Goal: Task Accomplishment & Management: Manage account settings

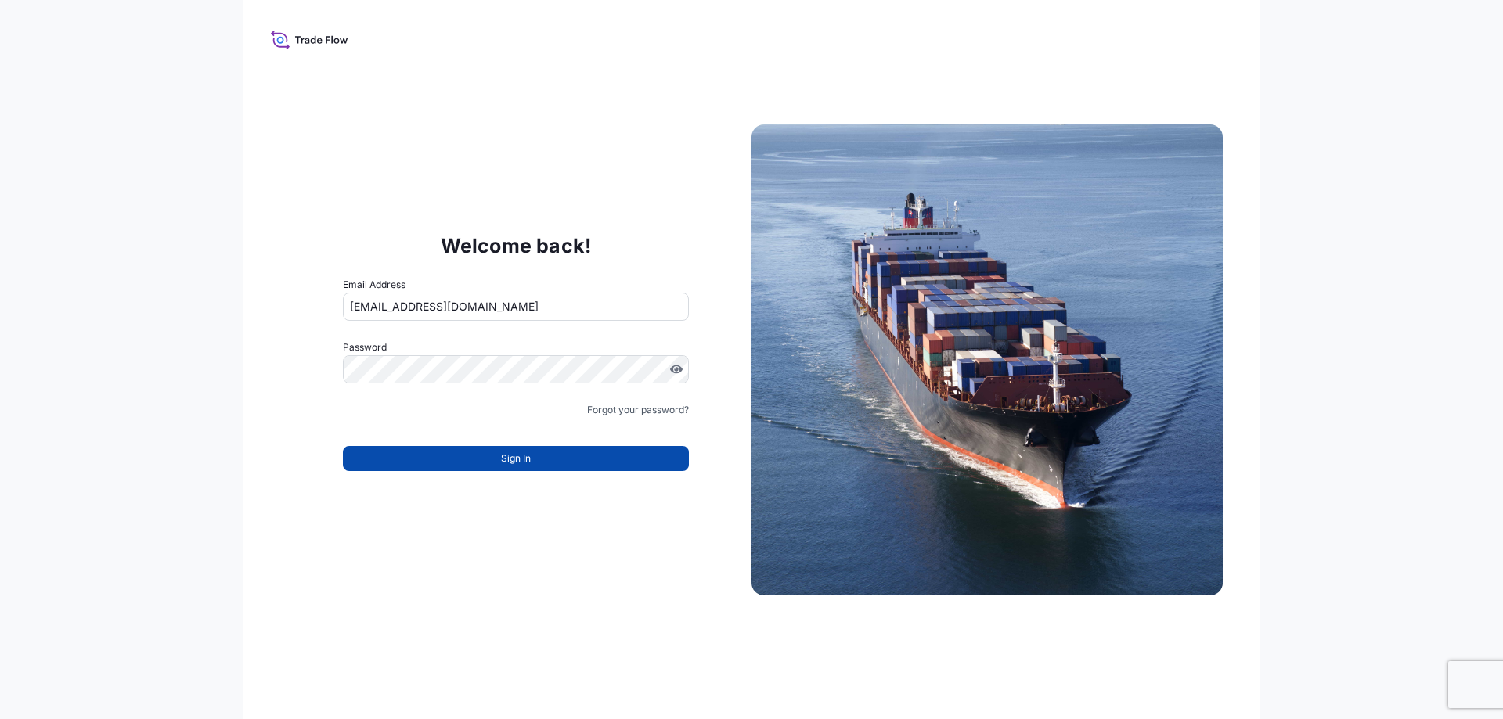
click at [510, 463] on span "Sign In" at bounding box center [516, 459] width 30 height 16
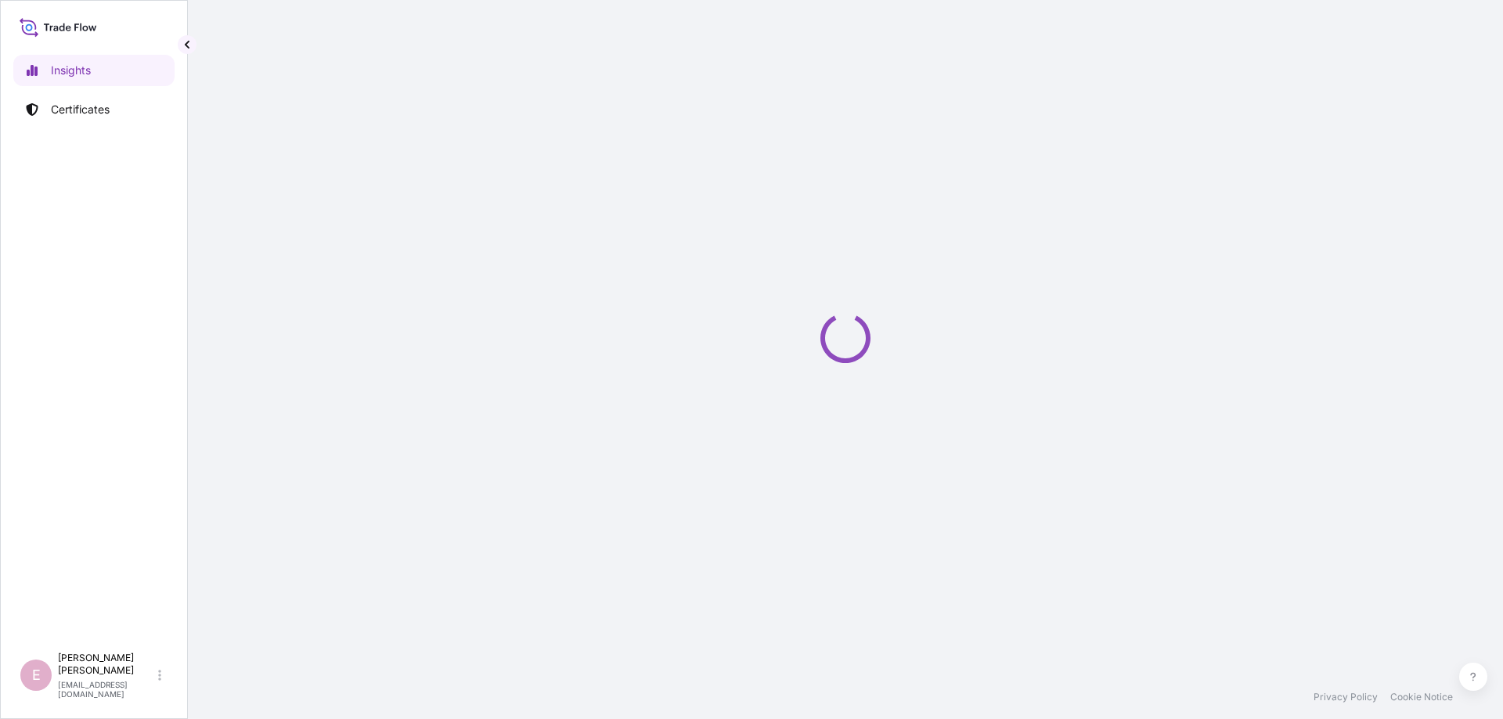
select select "2025"
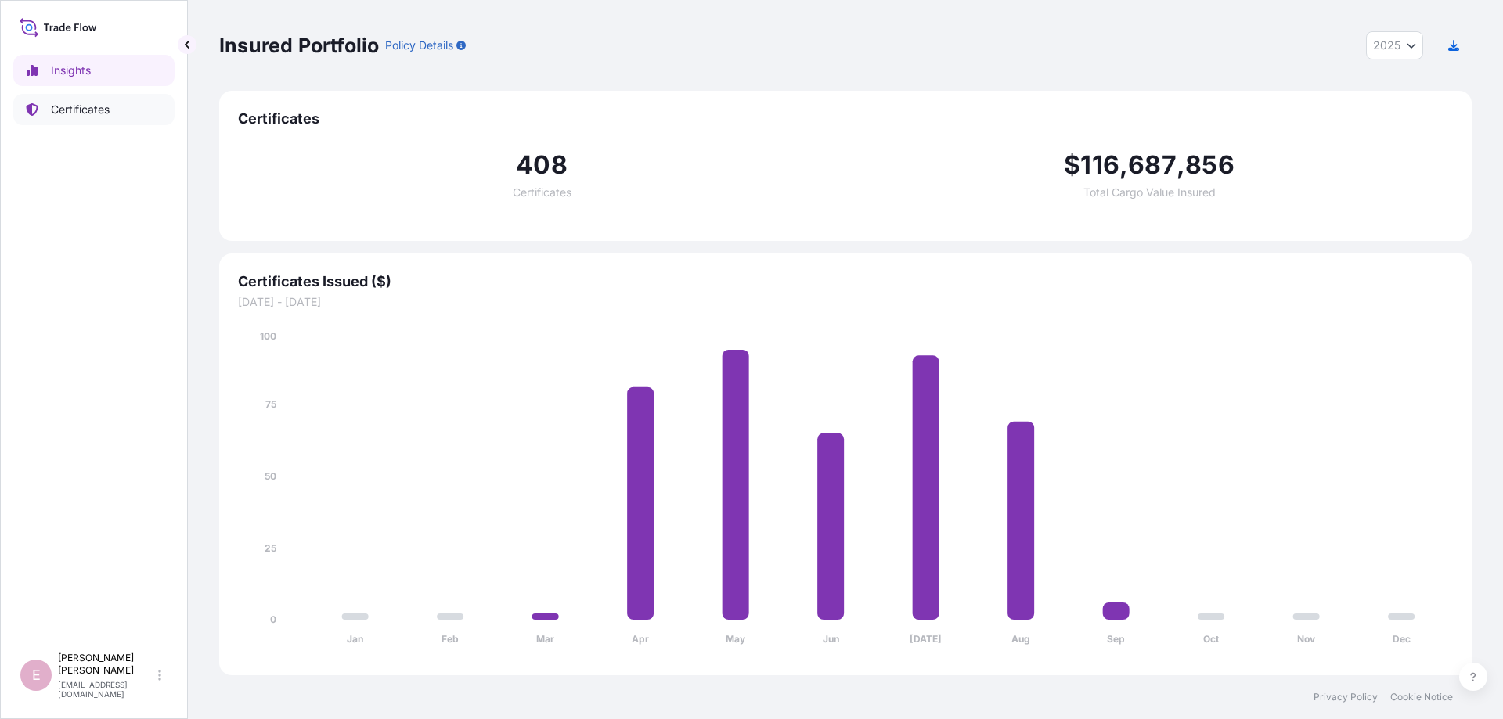
click at [118, 112] on link "Certificates" at bounding box center [93, 109] width 161 height 31
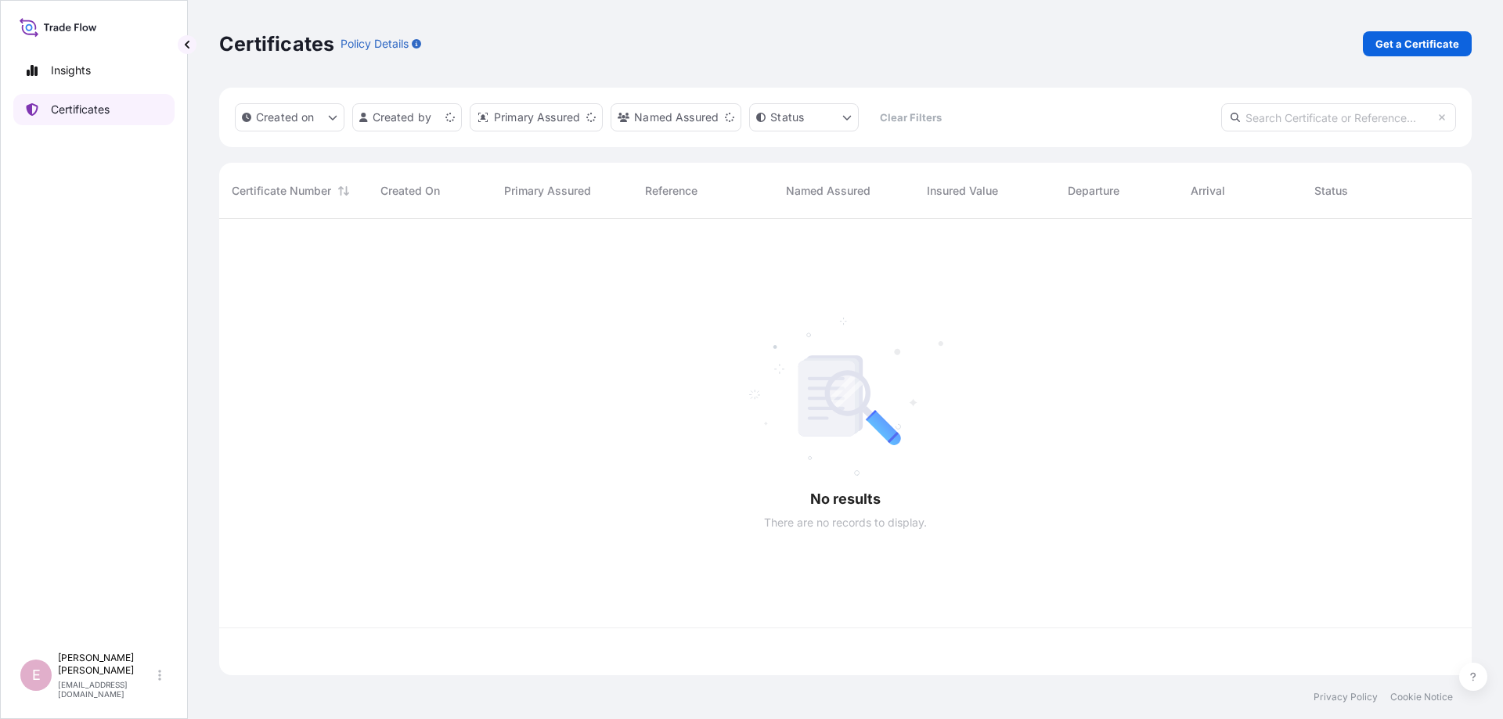
scroll to position [465, 1252]
click at [1283, 117] on input "text" at bounding box center [1338, 117] width 235 height 28
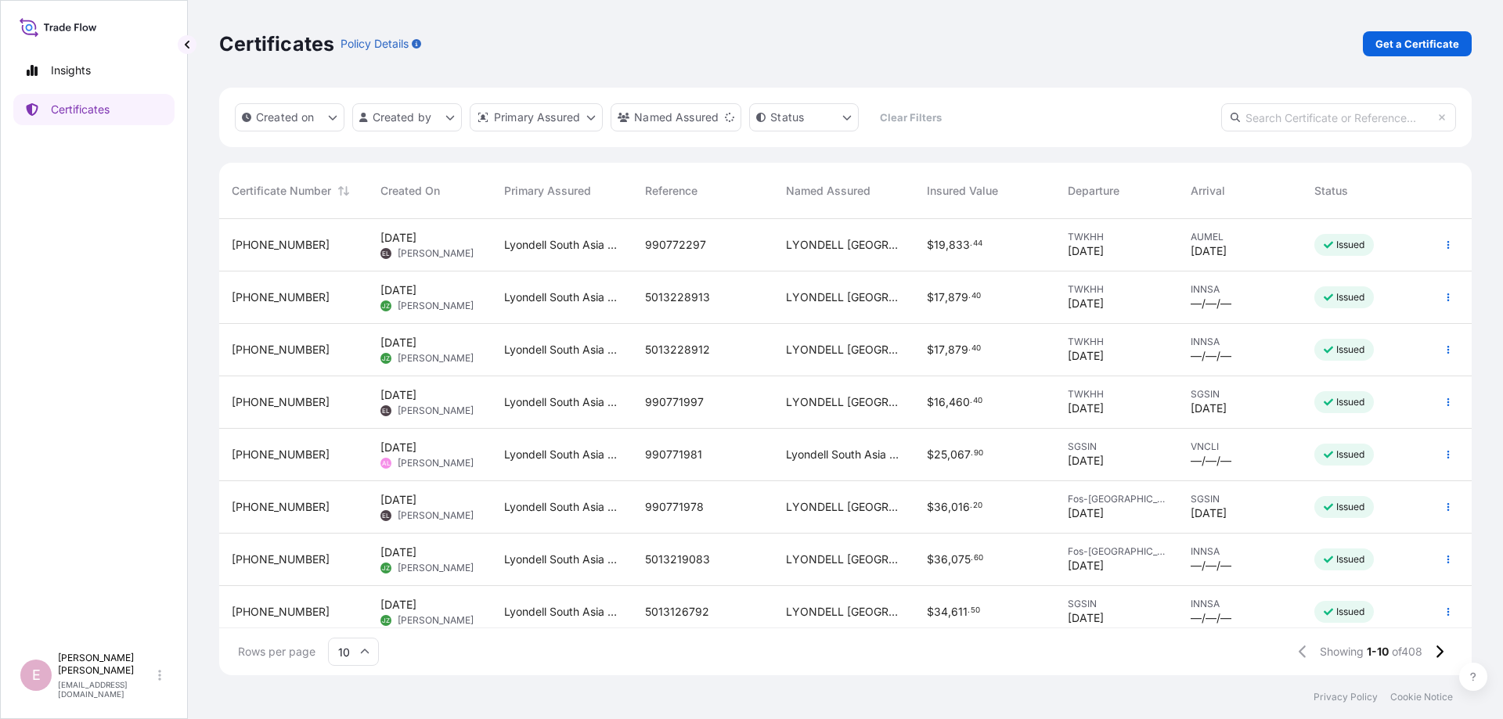
paste input "[PHONE_NUMBER]"
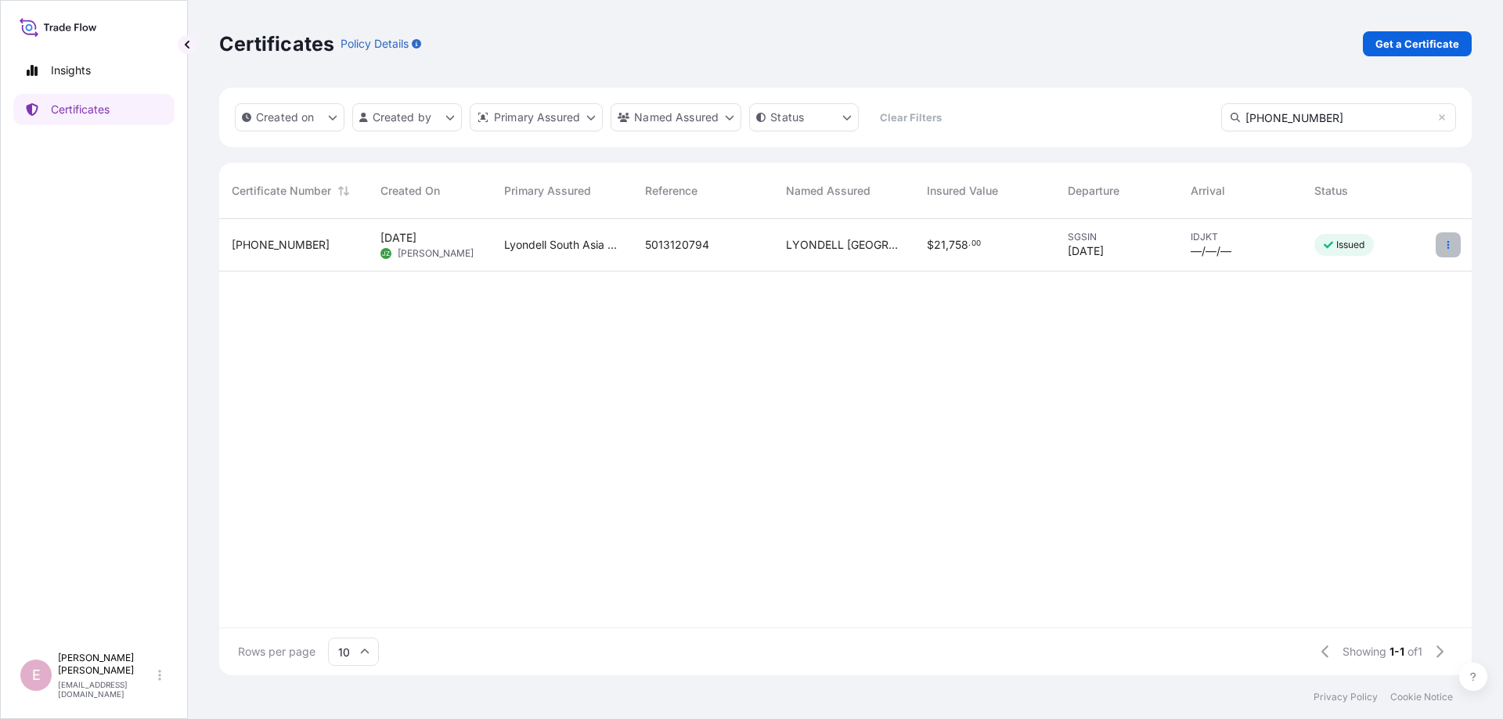
type input "[PHONE_NUMBER]"
click at [1450, 246] on icon "button" at bounding box center [1447, 244] width 9 height 9
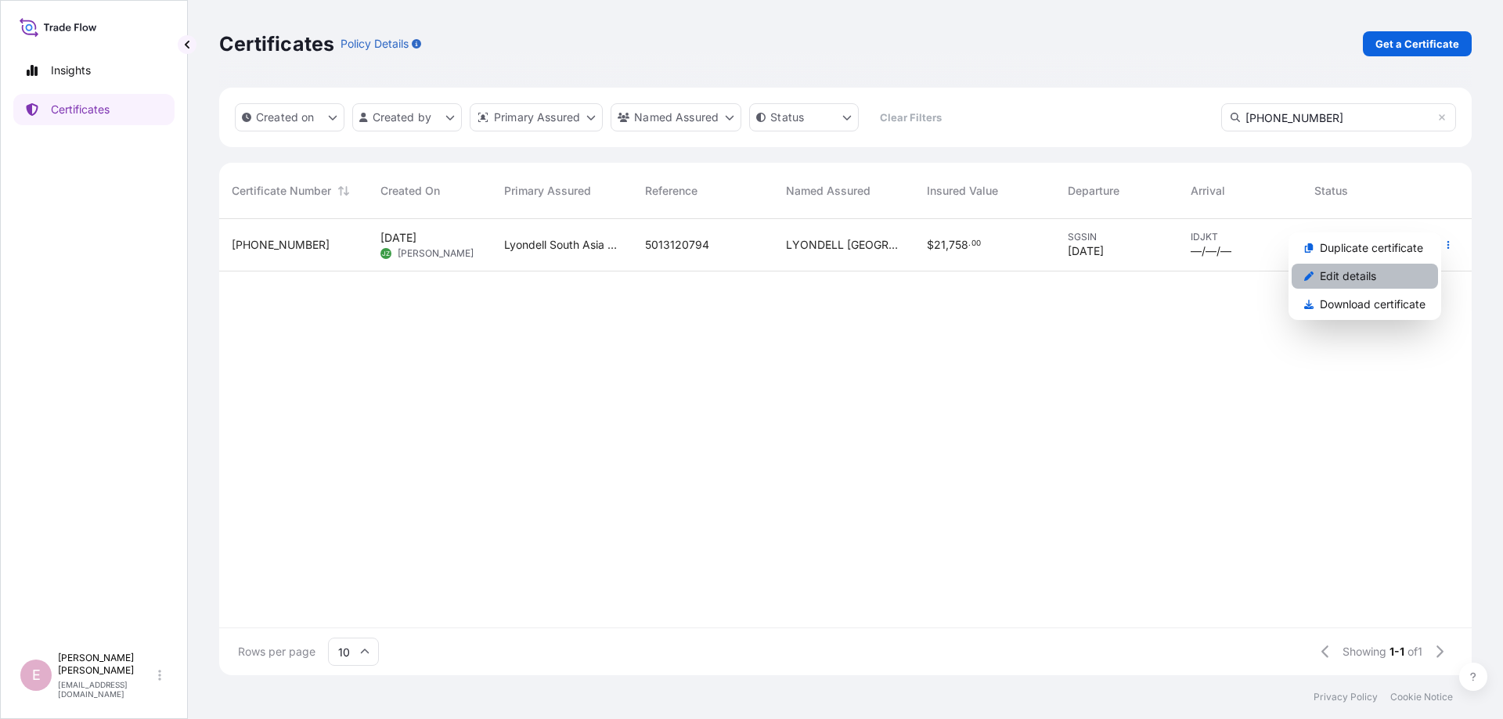
click at [1357, 277] on p "Edit details" at bounding box center [1348, 276] width 56 height 16
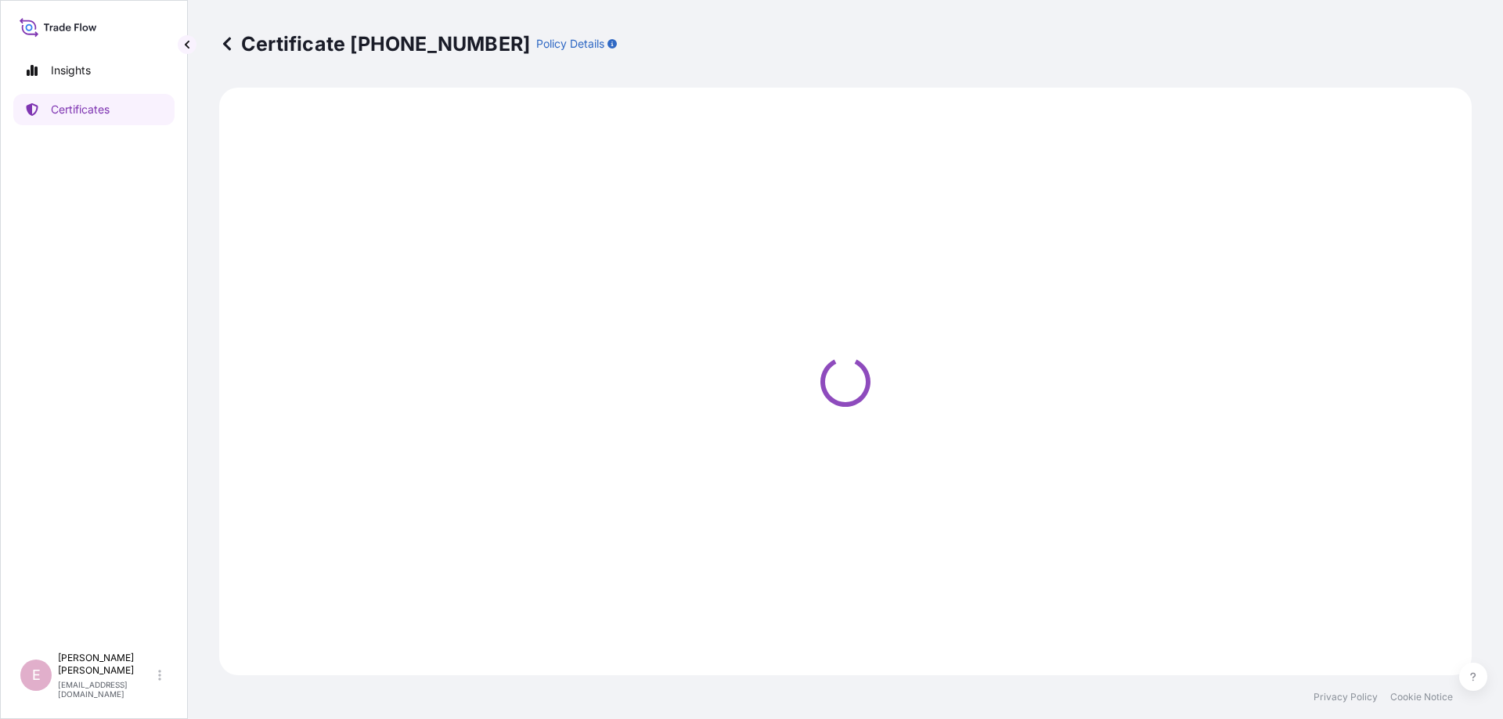
select select "Sea"
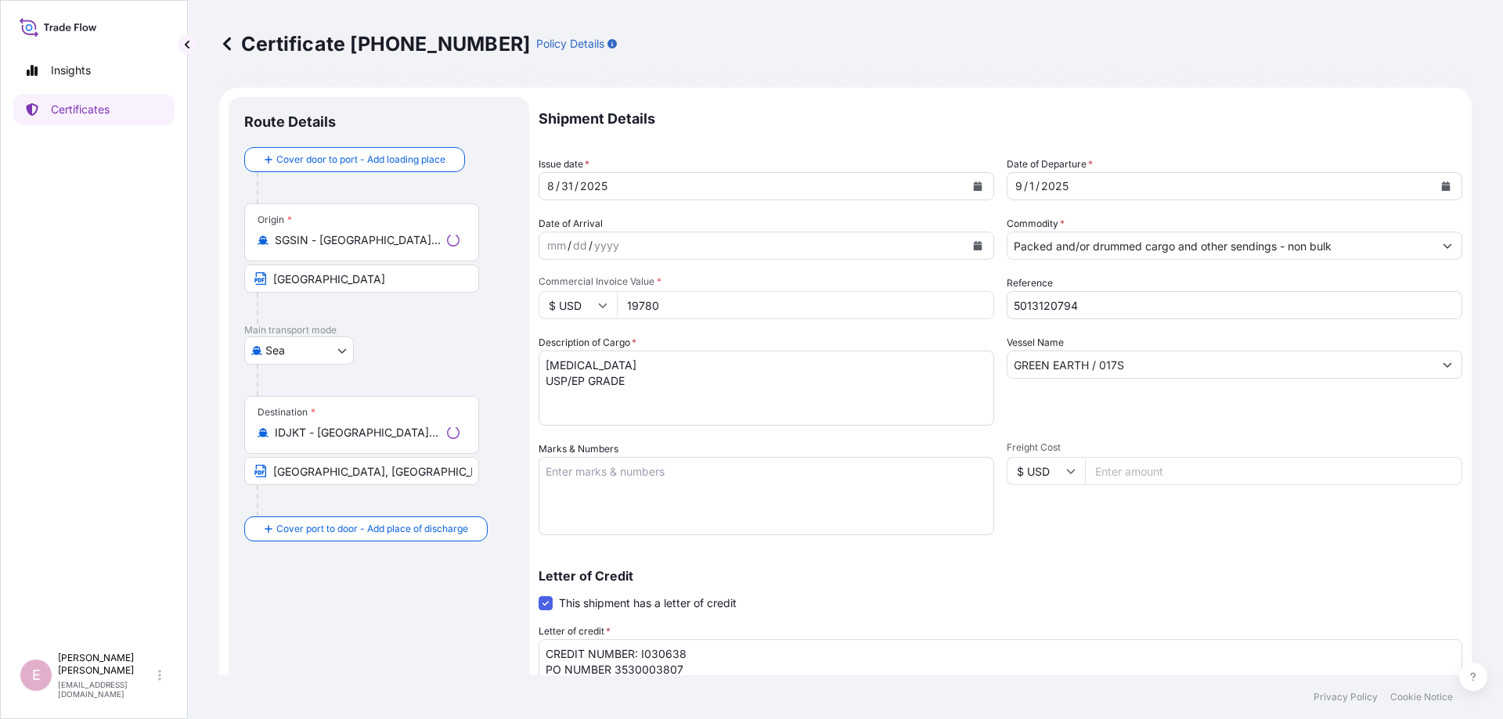
type input "[STREET_ADDRESS]"
select select "32022"
click at [1446, 186] on icon "Calendar" at bounding box center [1446, 186] width 9 height 9
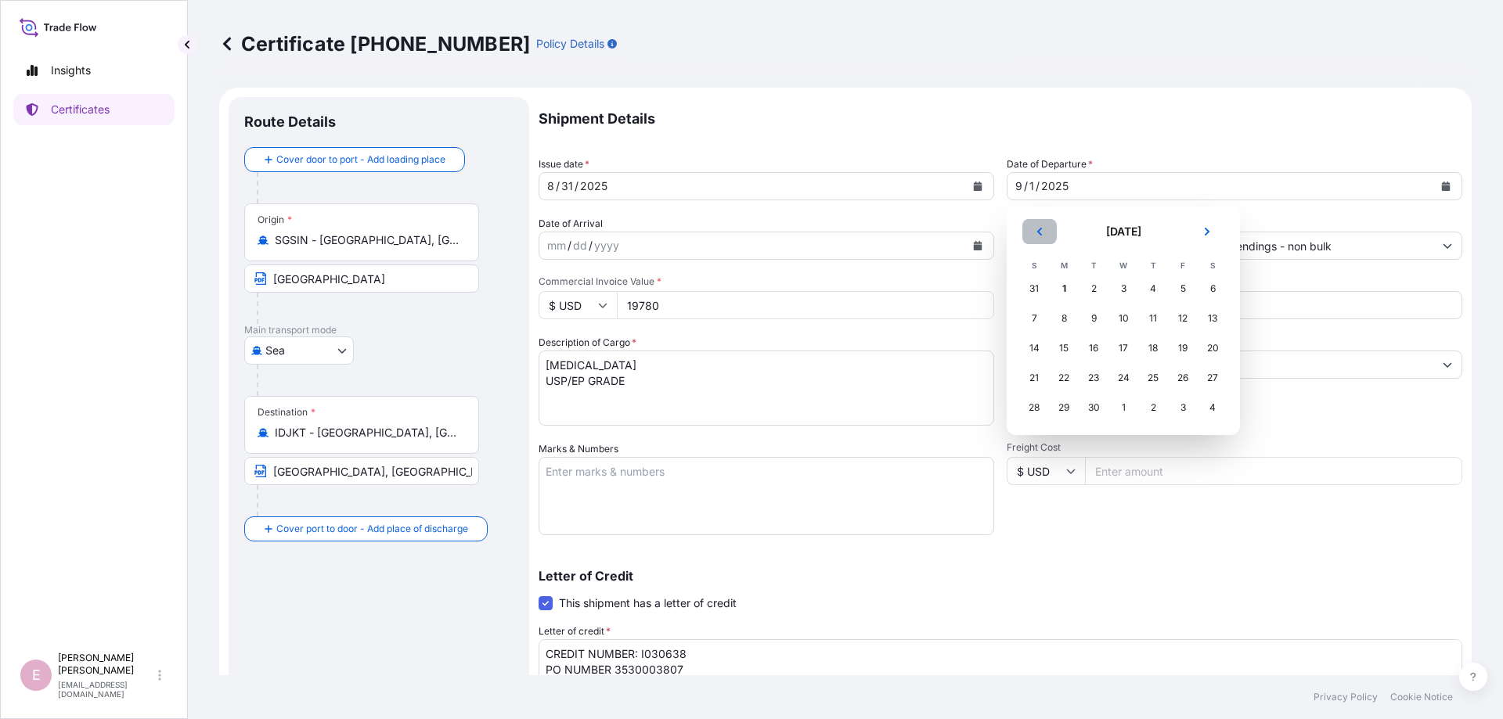
click at [1039, 238] on button "Previous" at bounding box center [1039, 231] width 34 height 25
click at [1034, 429] on div "31" at bounding box center [1034, 437] width 28 height 28
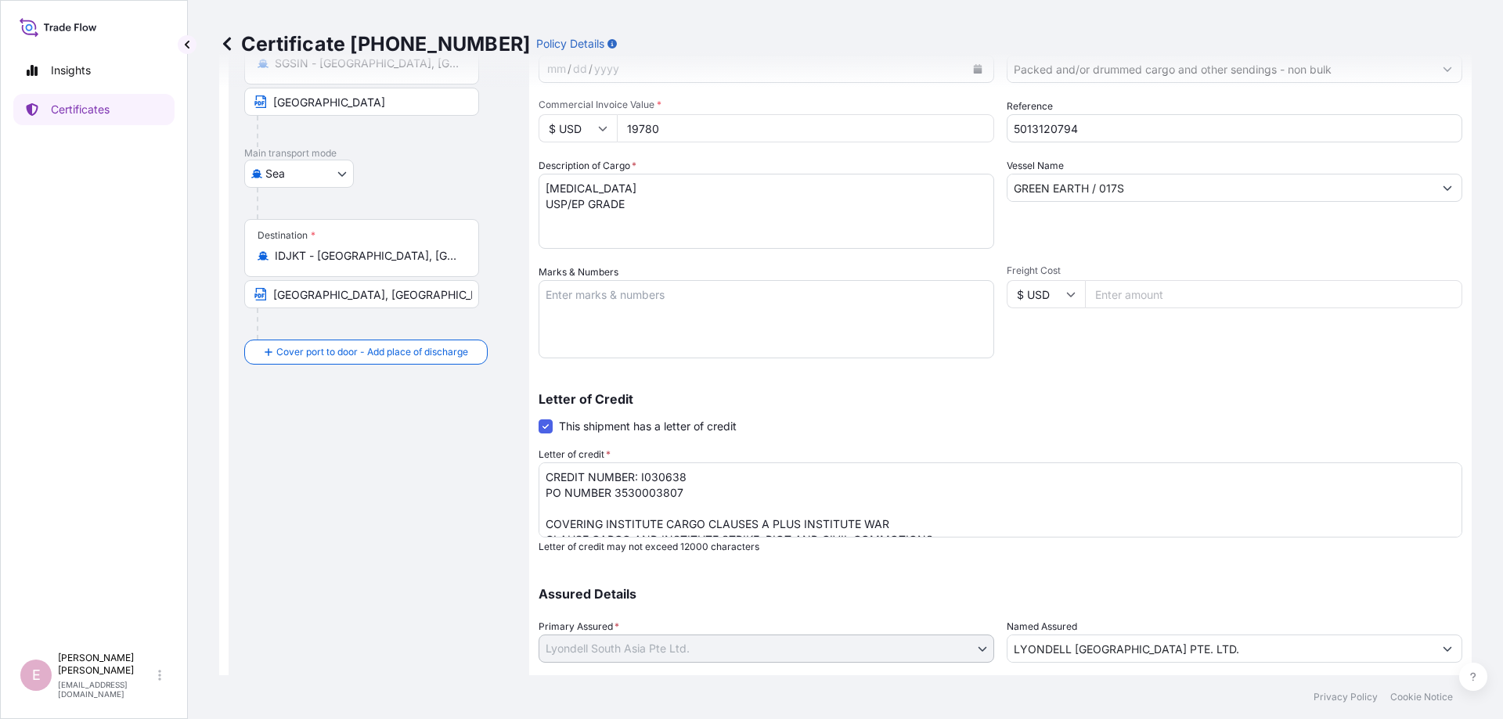
scroll to position [271, 0]
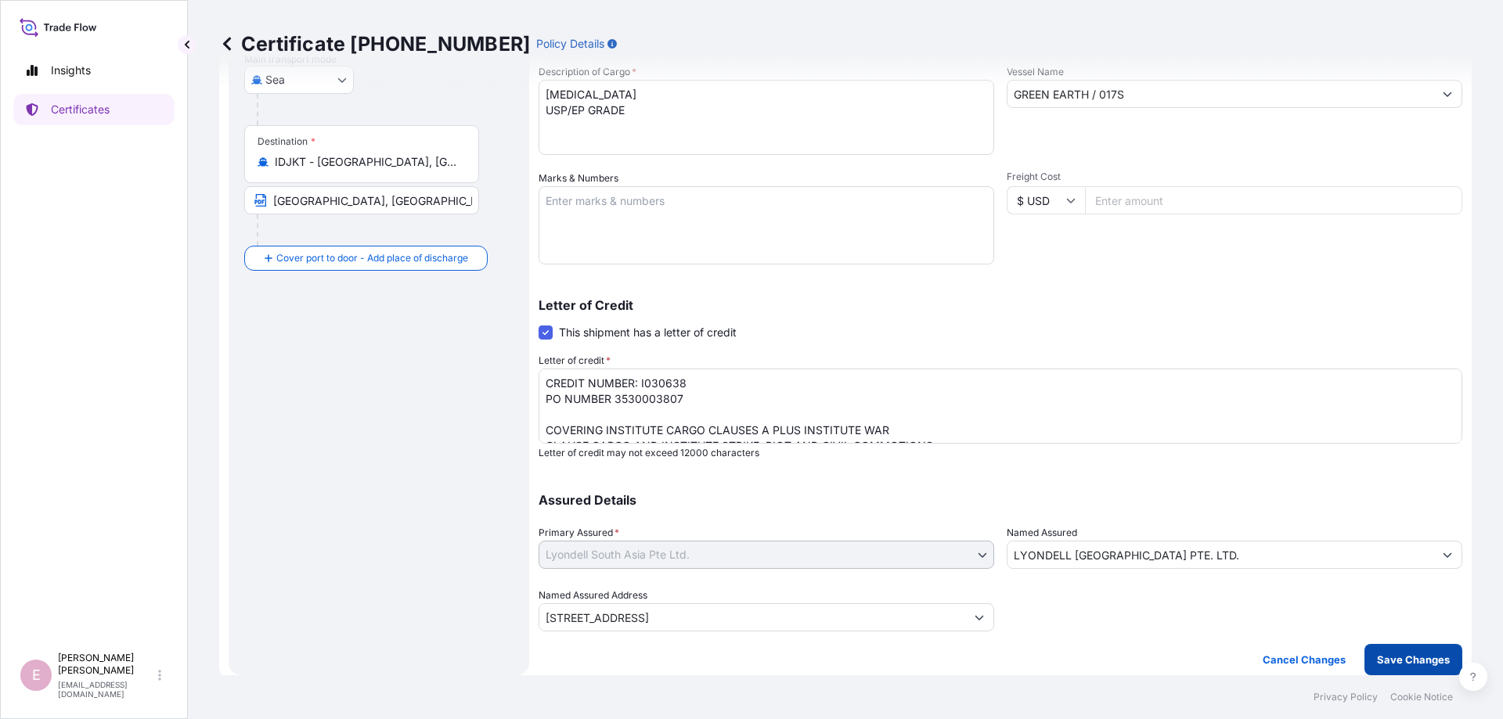
click at [1397, 665] on p "Save Changes" at bounding box center [1413, 660] width 73 height 16
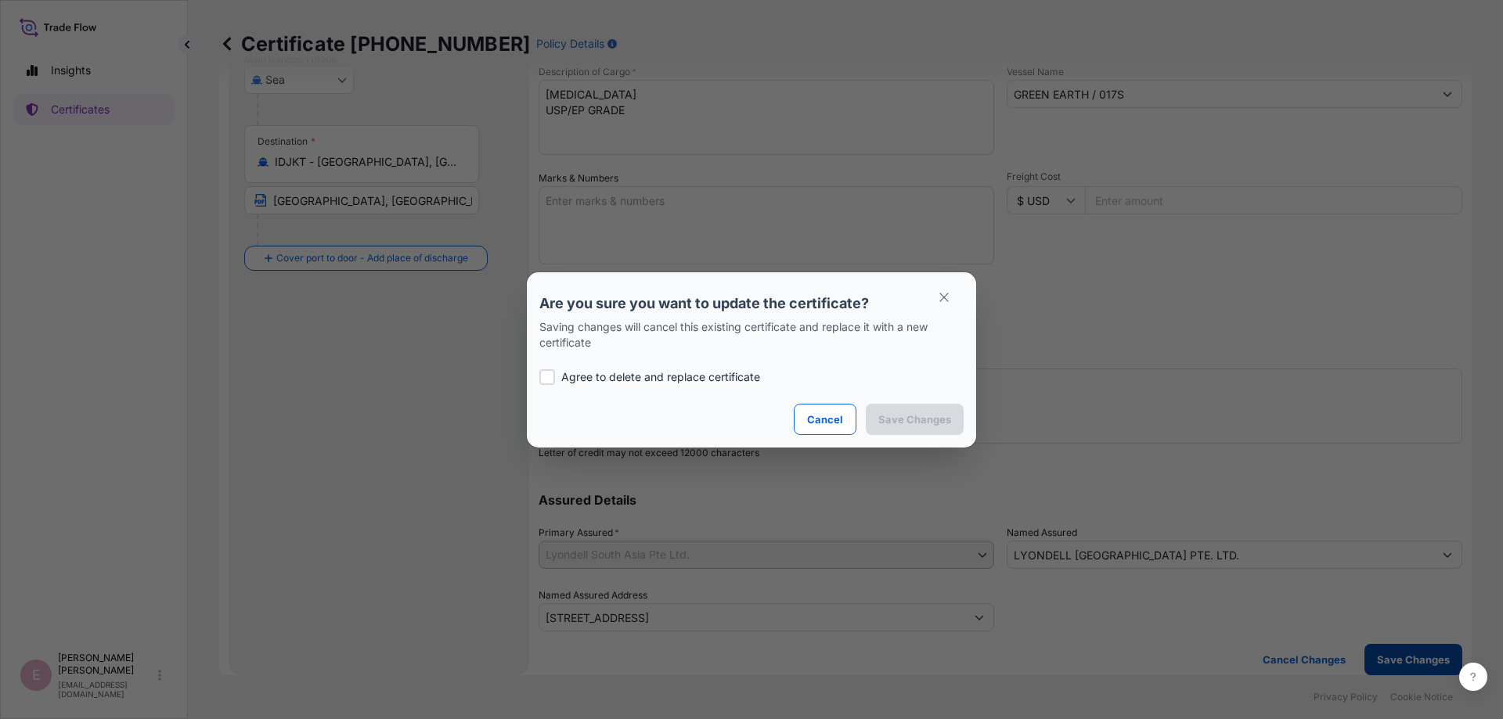
type input "[STREET_ADDRESS]"
click at [554, 378] on div at bounding box center [547, 377] width 16 height 16
checkbox input "true"
click at [899, 428] on button "Save Changes" at bounding box center [915, 419] width 98 height 31
type input "[STREET_ADDRESS]"
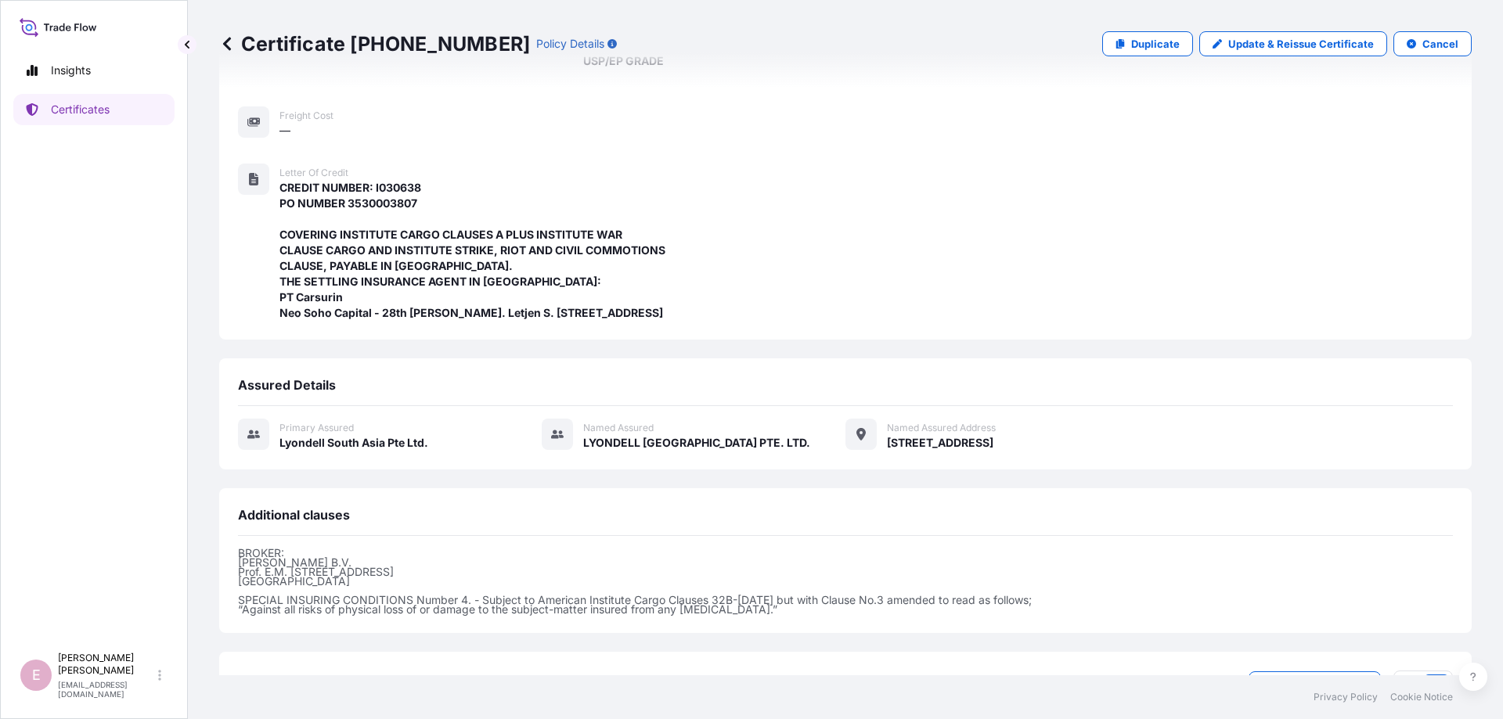
scroll to position [434, 0]
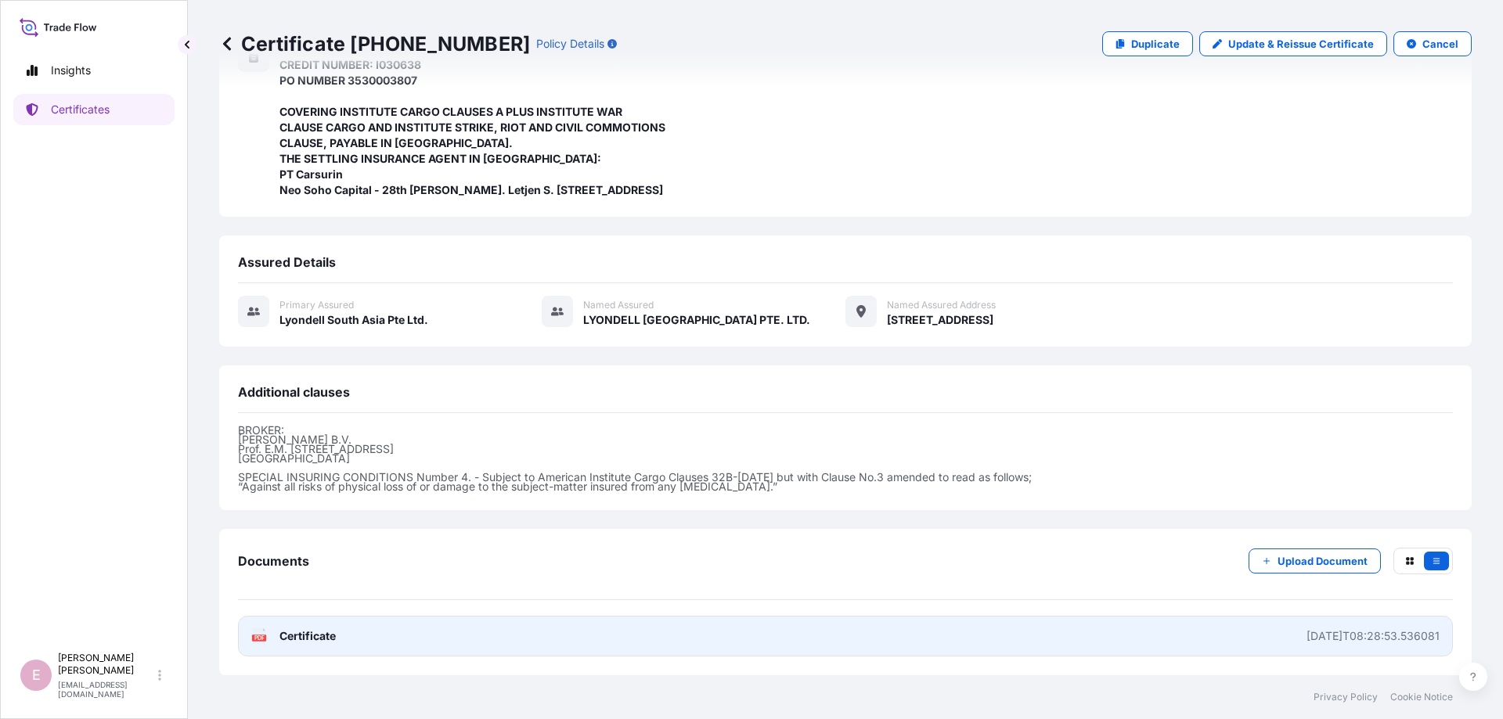
click at [261, 631] on icon at bounding box center [259, 637] width 13 height 16
